Goal: Information Seeking & Learning: Find contact information

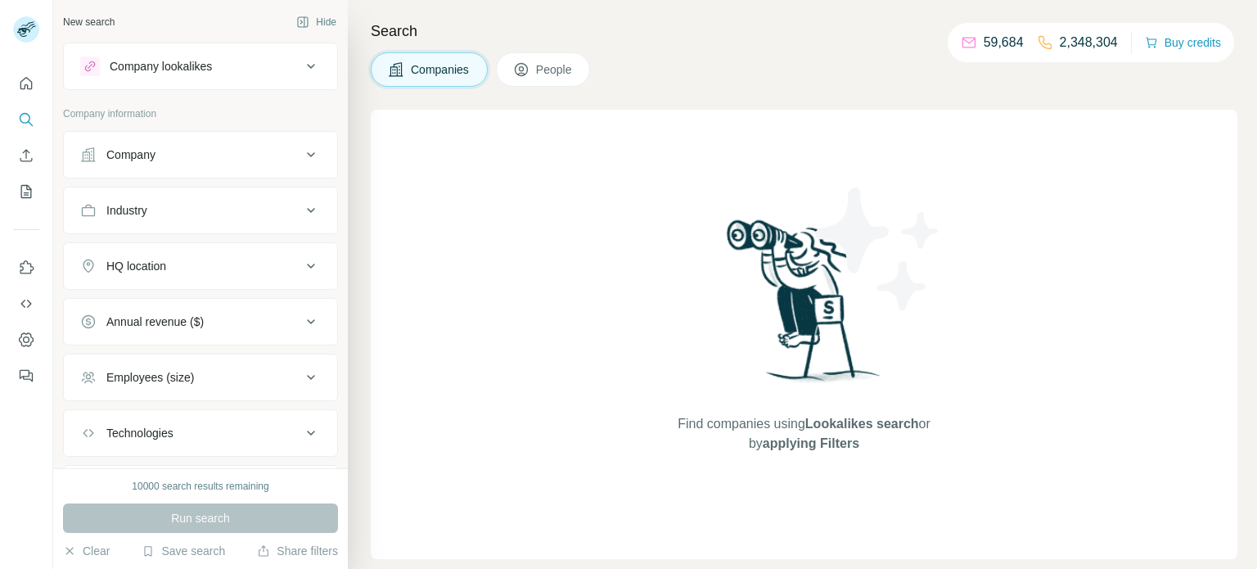
click at [213, 162] on button "Company" at bounding box center [200, 154] width 273 height 39
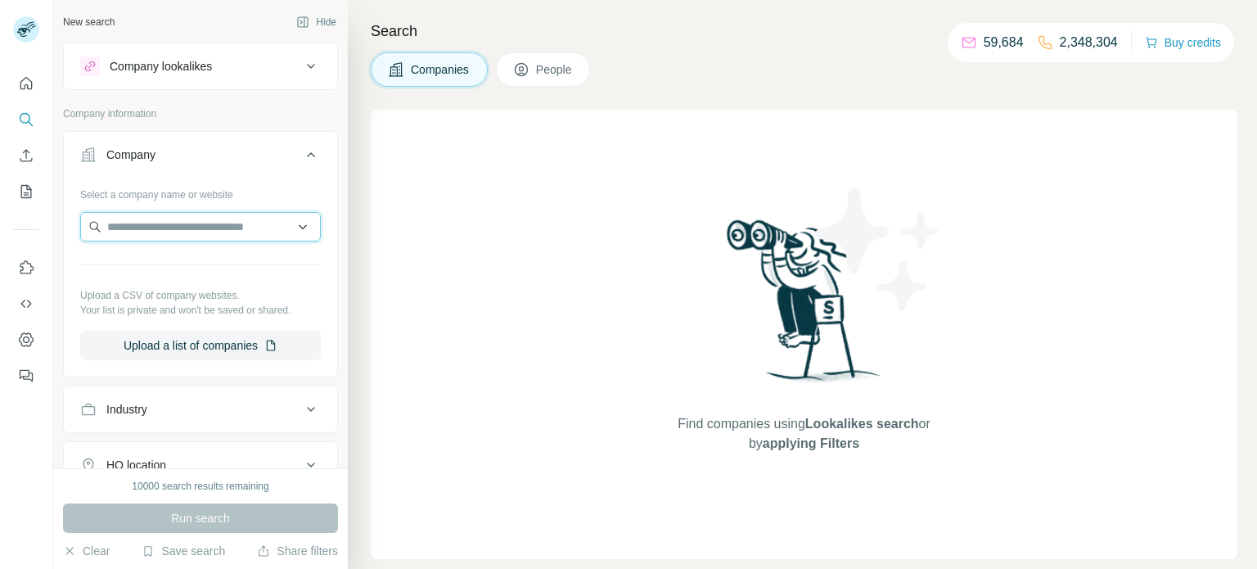
click at [160, 221] on input "text" at bounding box center [200, 226] width 241 height 29
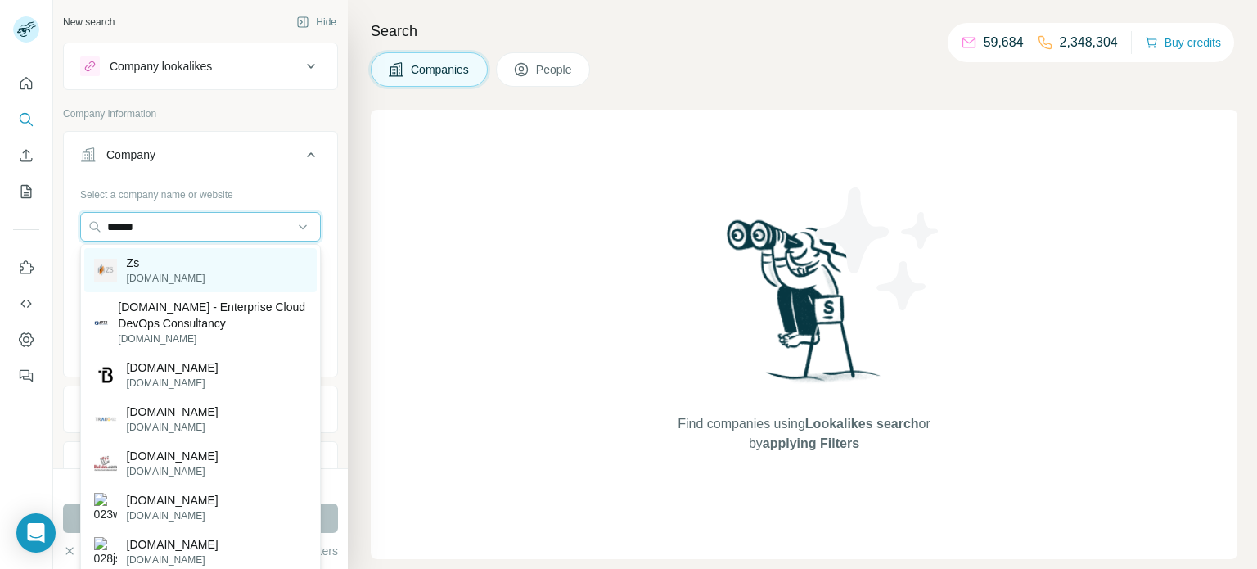
type input "******"
click at [183, 273] on div "Zs [DOMAIN_NAME]" at bounding box center [200, 270] width 232 height 44
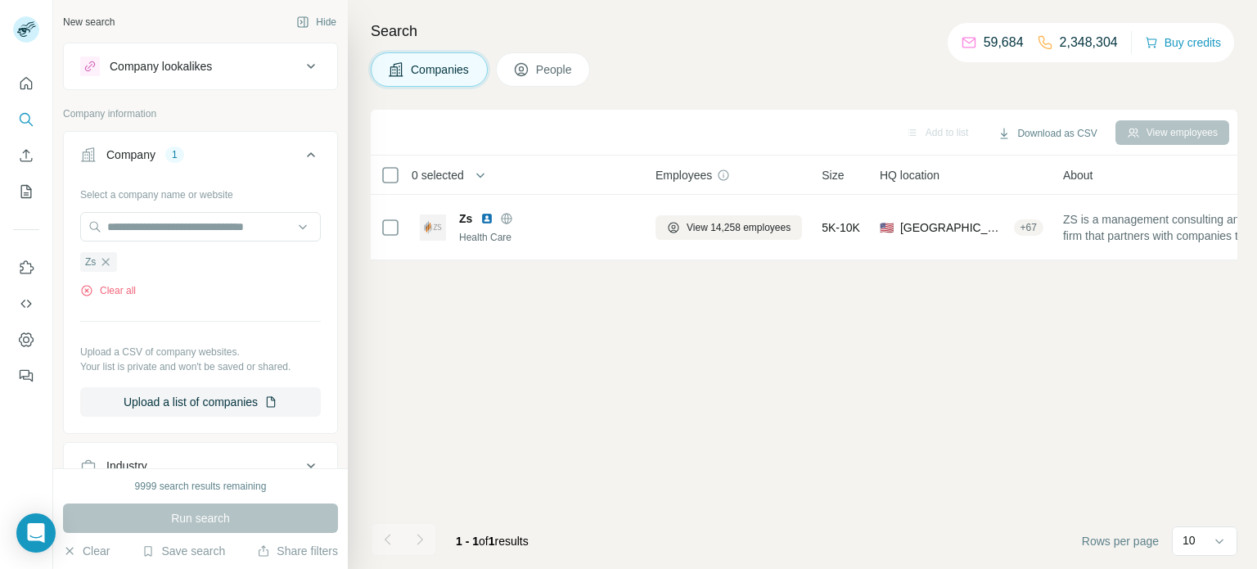
click at [538, 65] on span "People" at bounding box center [555, 69] width 38 height 16
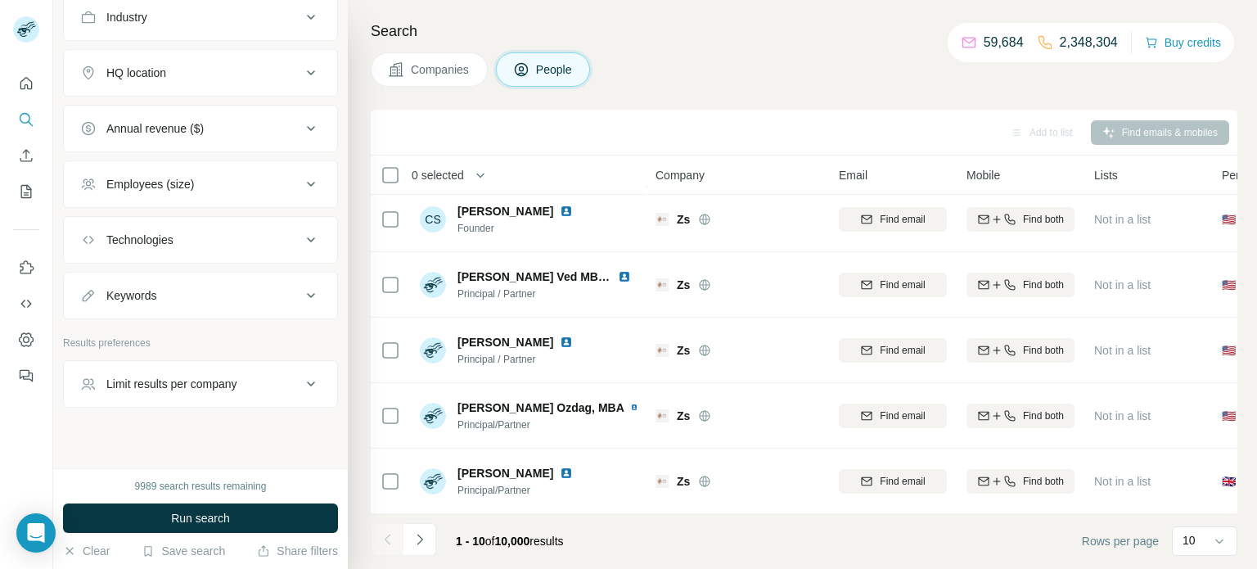
scroll to position [714, 0]
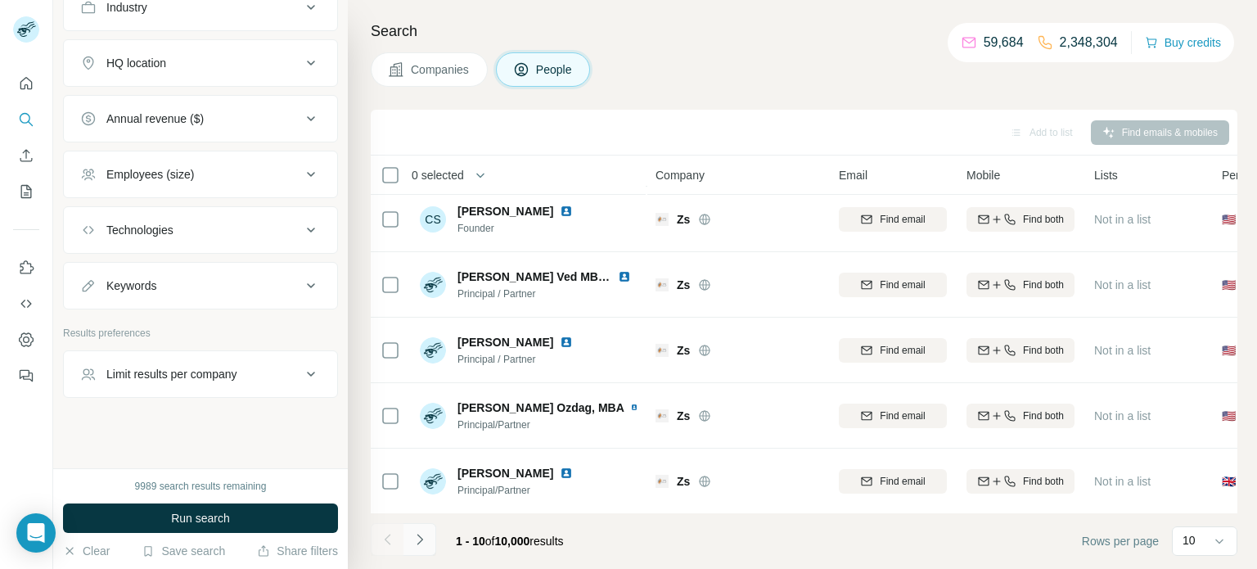
click at [413, 539] on icon "Navigate to next page" at bounding box center [420, 539] width 16 height 16
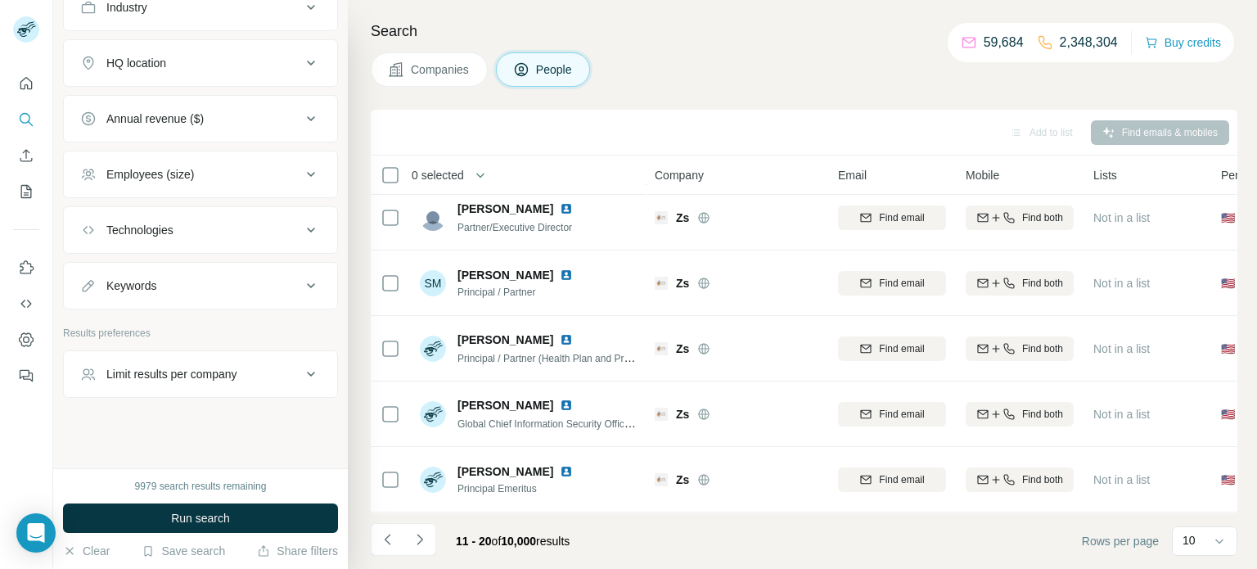
scroll to position [336, 1]
click at [426, 550] on button "Navigate to next page" at bounding box center [420, 539] width 33 height 33
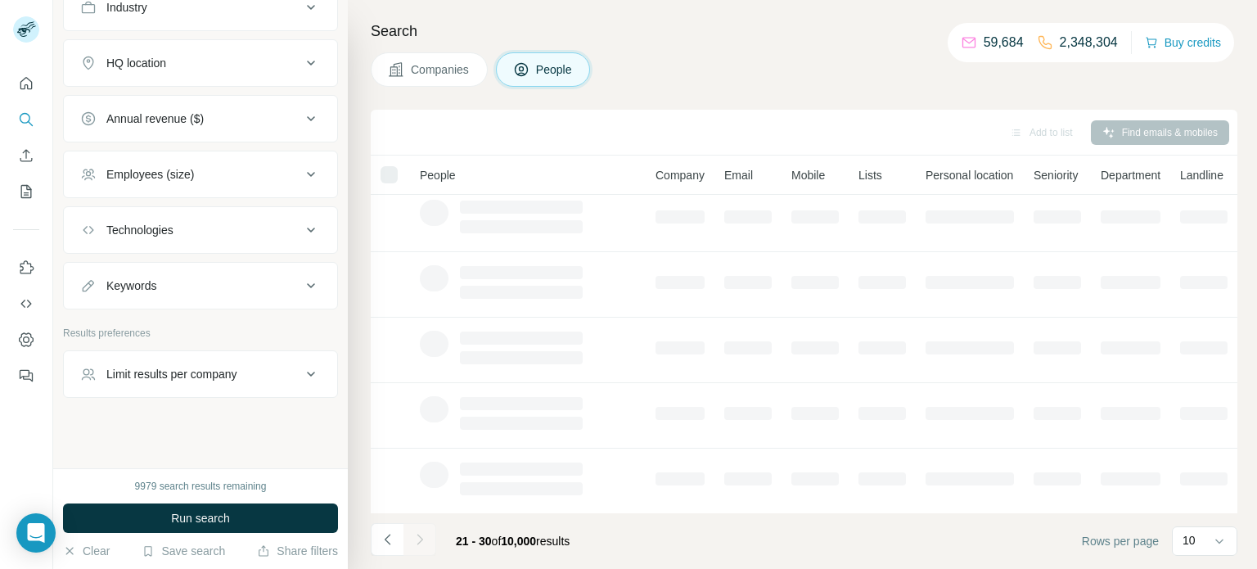
scroll to position [336, 0]
